Goal: Navigation & Orientation: Understand site structure

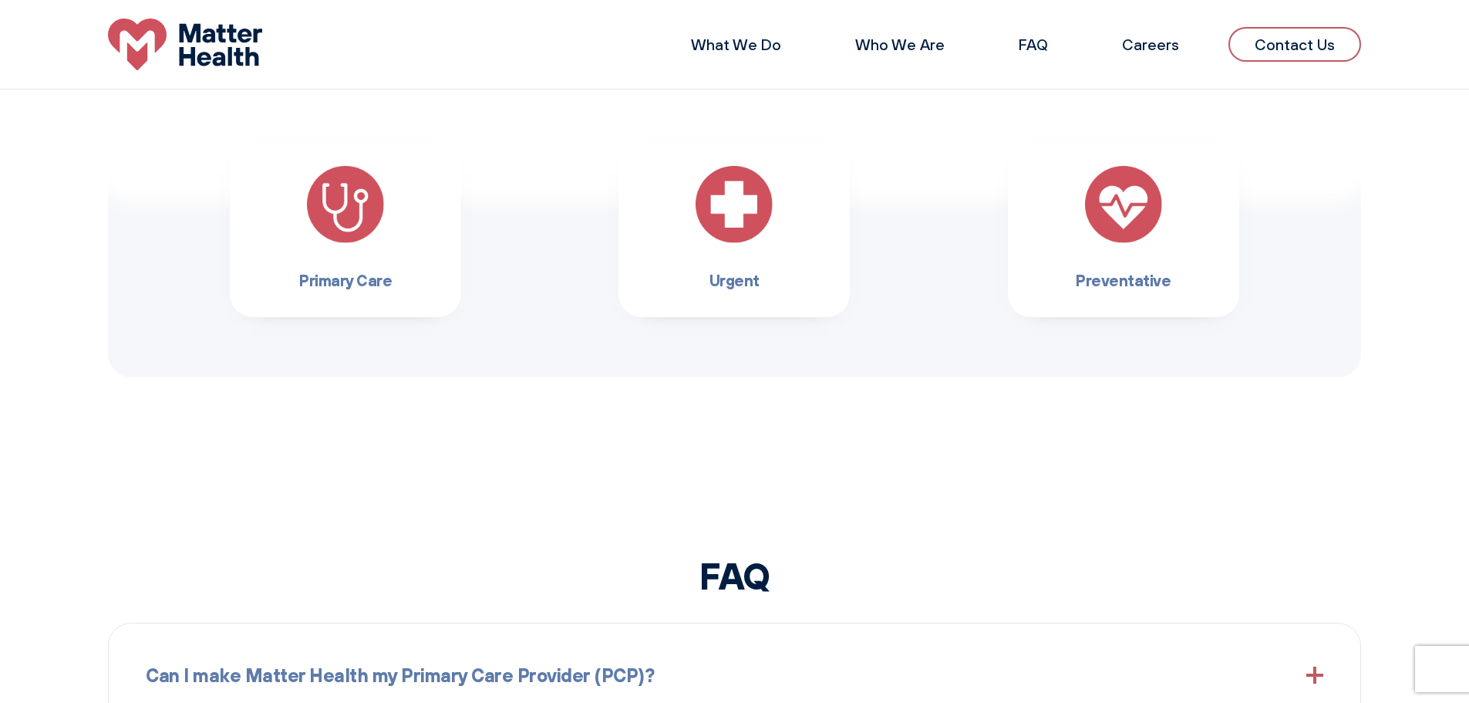
scroll to position [1388, 0]
click at [369, 275] on h3 "Primary Care" at bounding box center [346, 281] width 182 height 25
click at [358, 284] on h3 "Primary Care" at bounding box center [346, 281] width 182 height 25
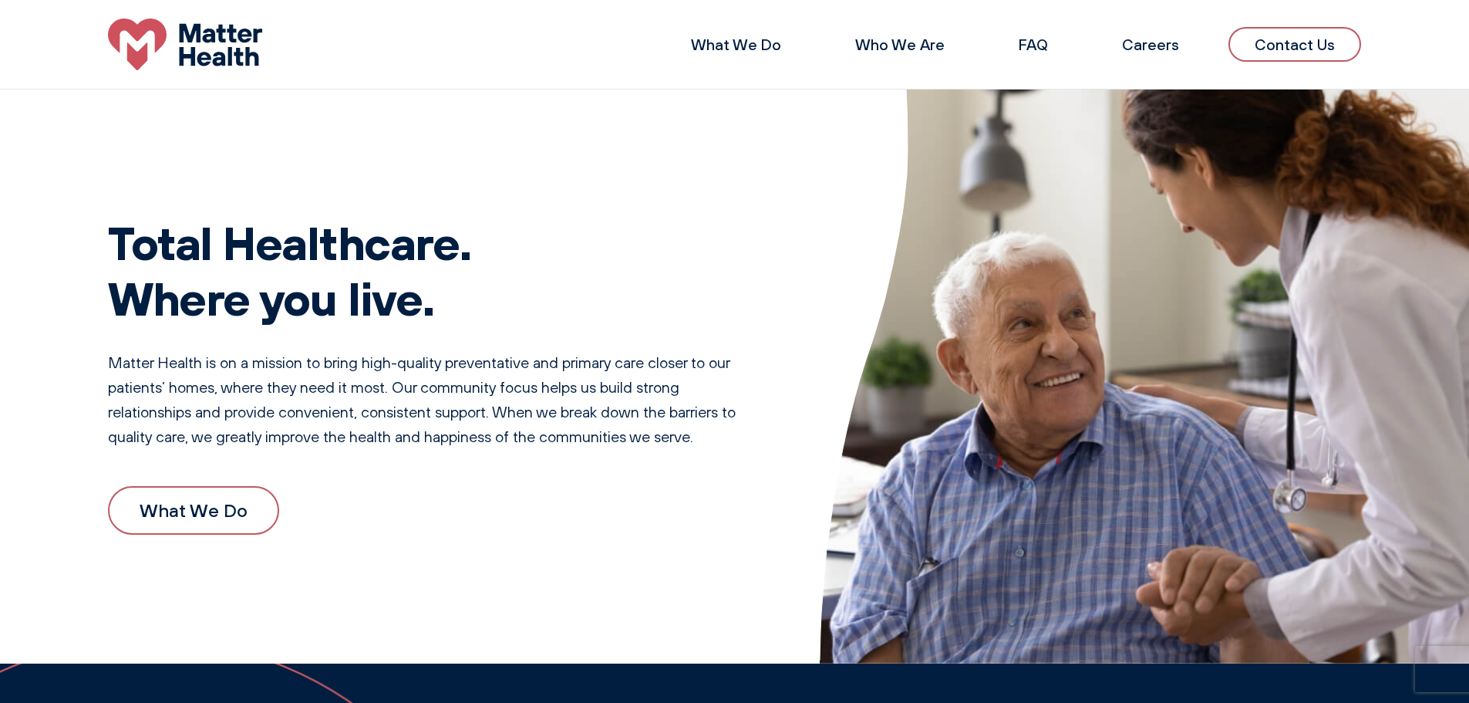
scroll to position [0, 0]
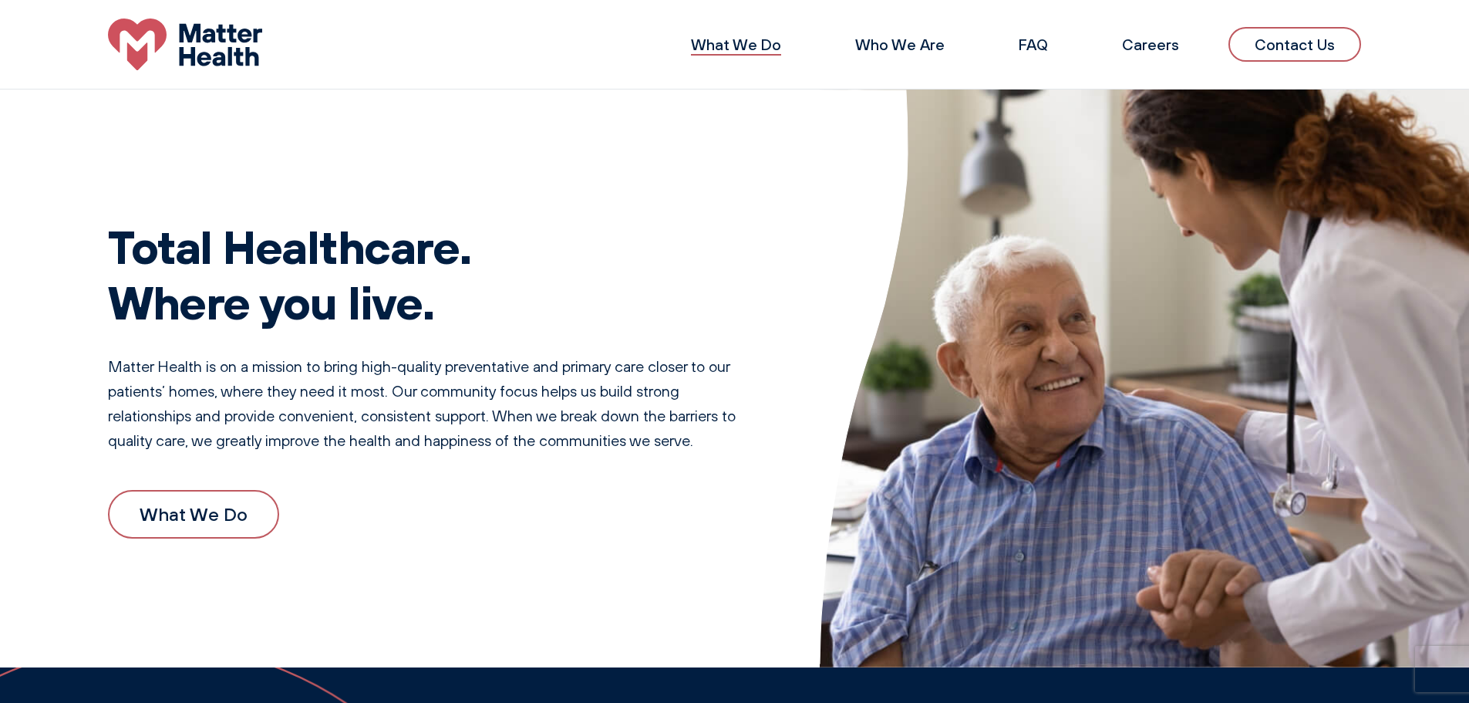
click at [727, 45] on link "What We Do" at bounding box center [736, 44] width 90 height 19
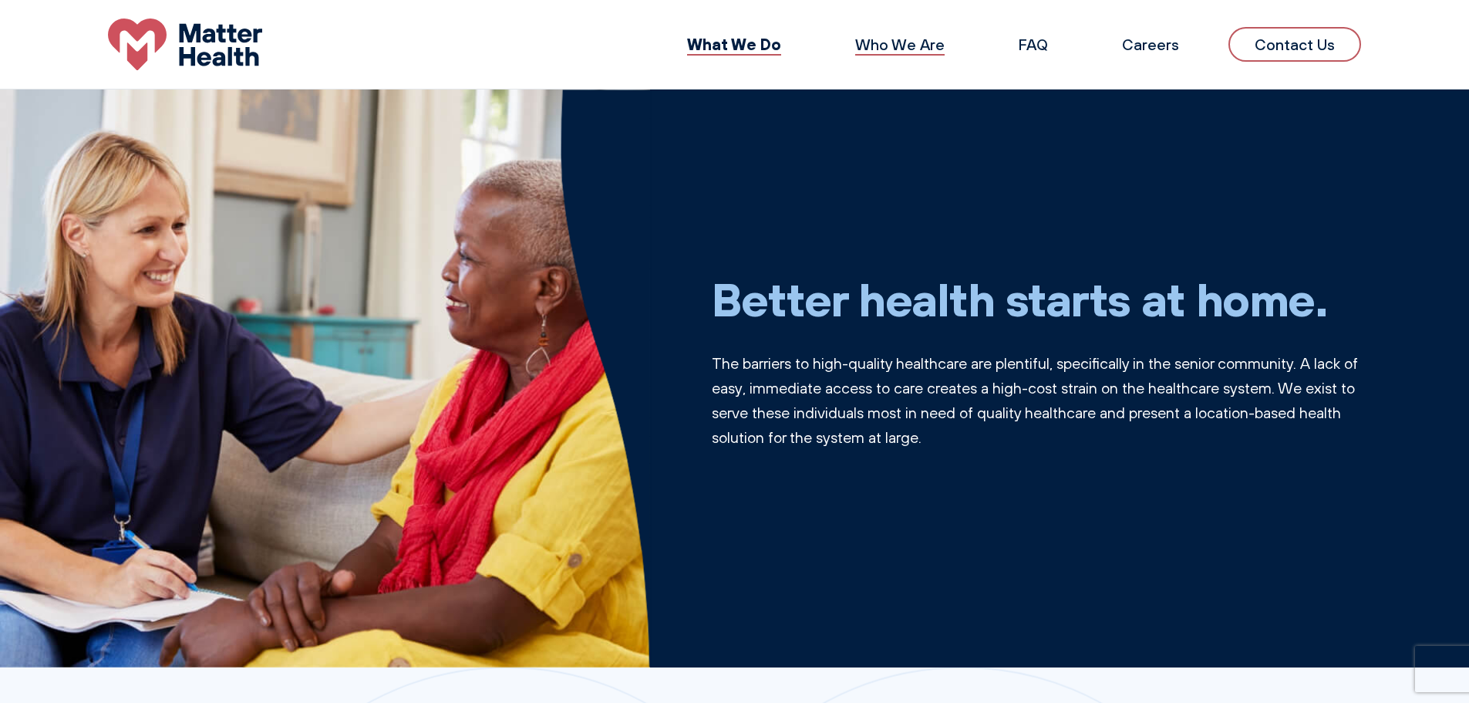
click at [916, 46] on link "Who We Are" at bounding box center [899, 44] width 89 height 19
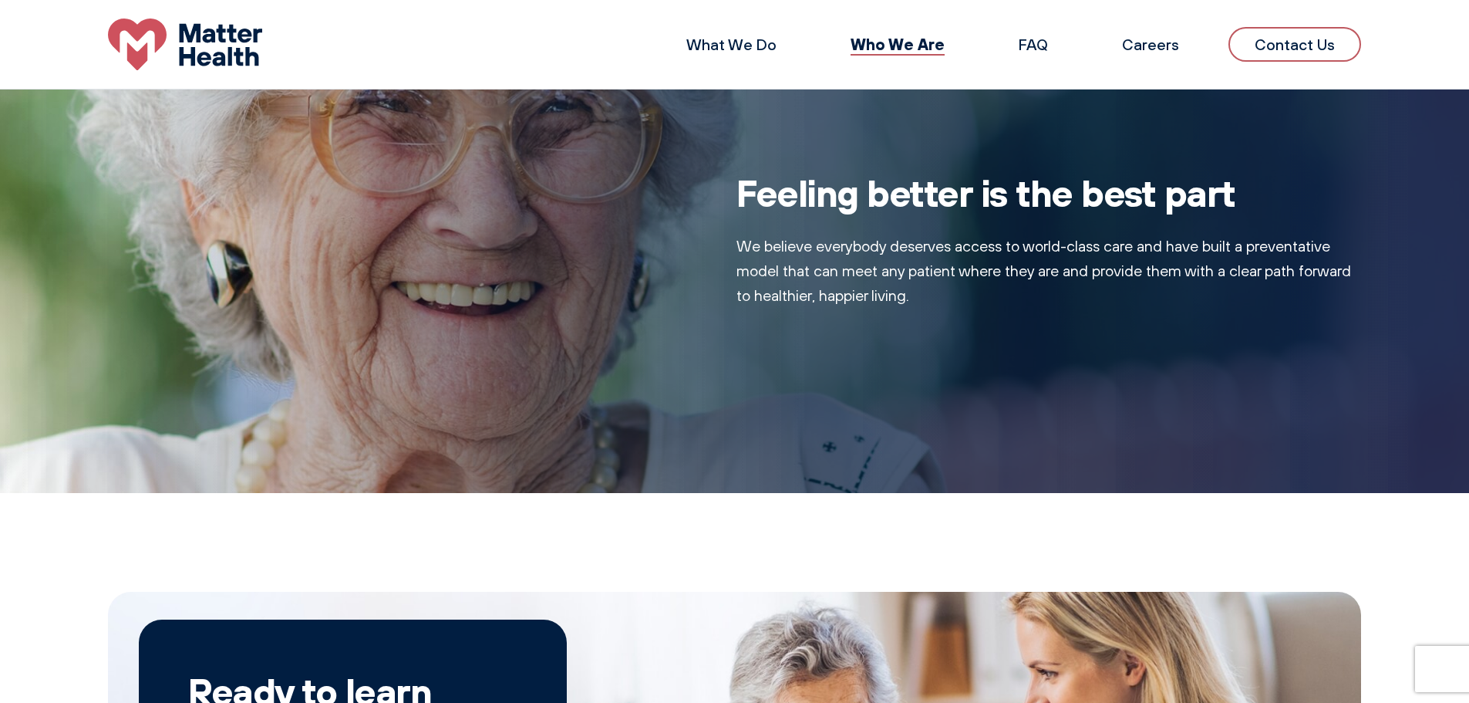
scroll to position [956, 0]
